Goal: Task Accomplishment & Management: Use online tool/utility

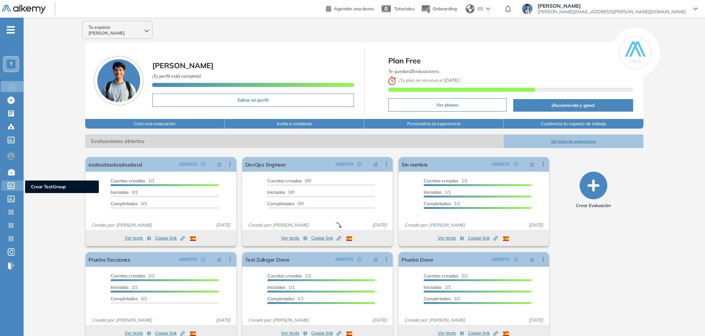
click at [13, 189] on div "Crear TestGroup Crear TestGroup" at bounding box center [12, 186] width 22 height 10
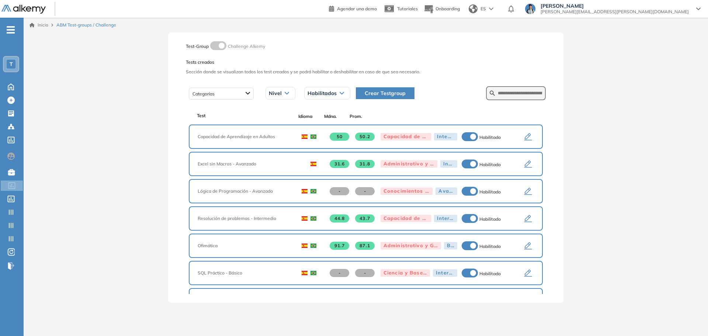
click at [526, 220] on icon "button" at bounding box center [527, 219] width 9 height 9
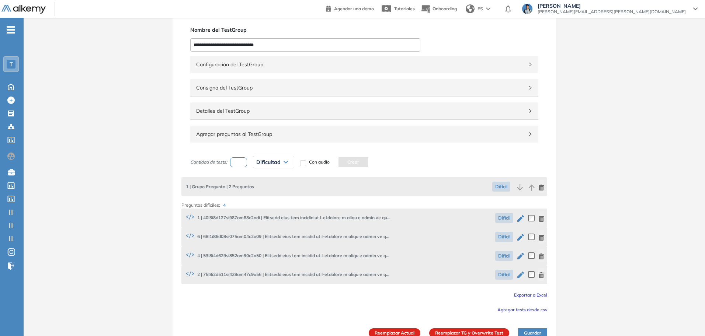
scroll to position [30, 0]
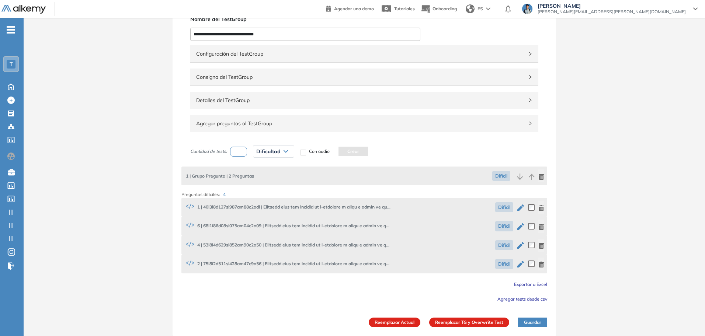
click at [253, 100] on span "Detalles del TestGroup" at bounding box center [359, 100] width 327 height 8
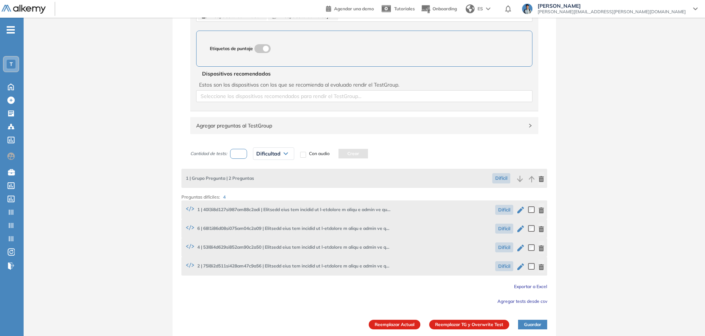
scroll to position [392, 0]
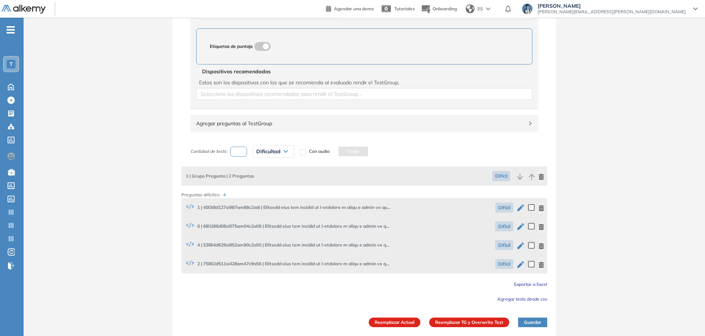
click at [223, 178] on span "1 | Grupo Pregunta | 2 Preguntas" at bounding box center [219, 176] width 70 height 7
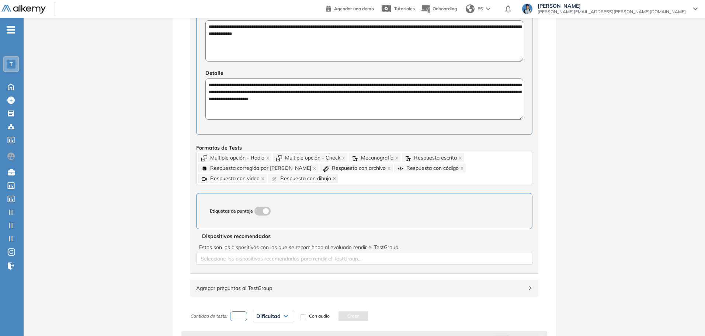
scroll to position [208, 0]
